Goal: Navigation & Orientation: Find specific page/section

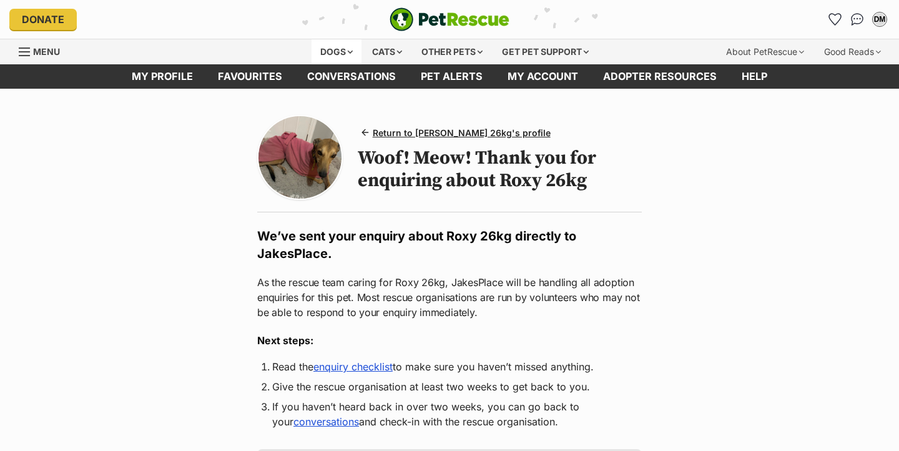
click at [328, 50] on div "Dogs" at bounding box center [337, 51] width 50 height 25
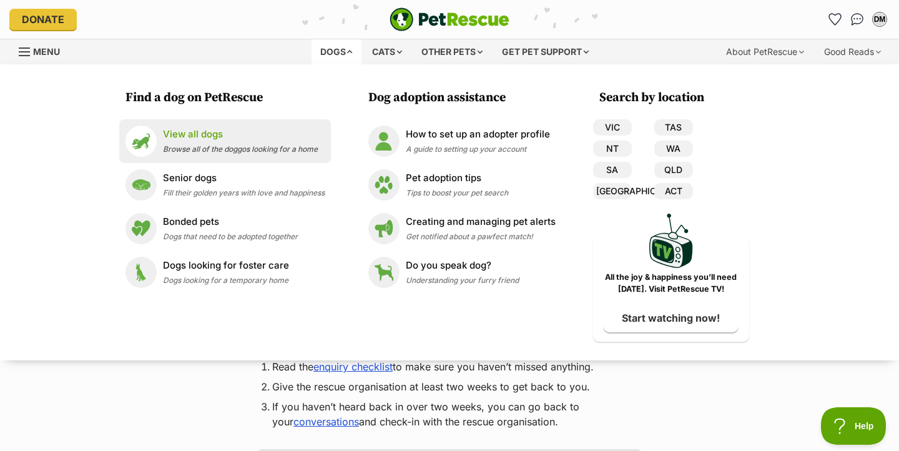
click at [196, 137] on p "View all dogs" at bounding box center [240, 134] width 155 height 14
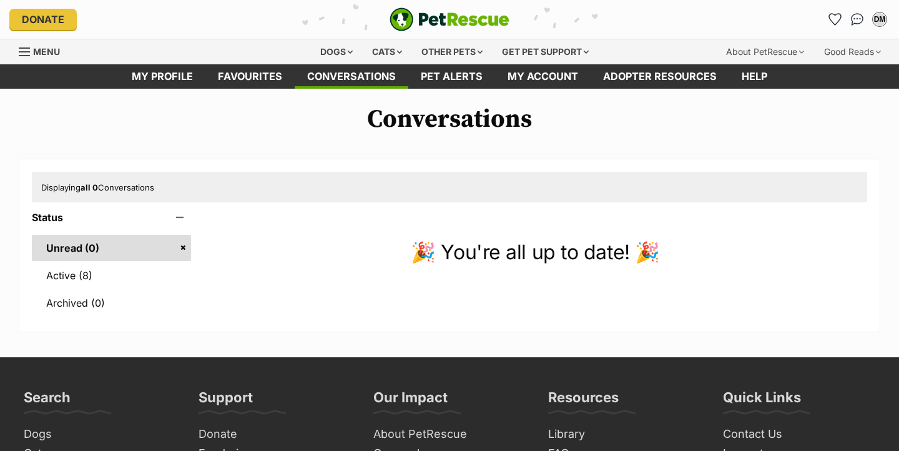
click at [81, 271] on link "Active (8)" at bounding box center [111, 275] width 159 height 26
